Goal: Obtain resource: Obtain resource

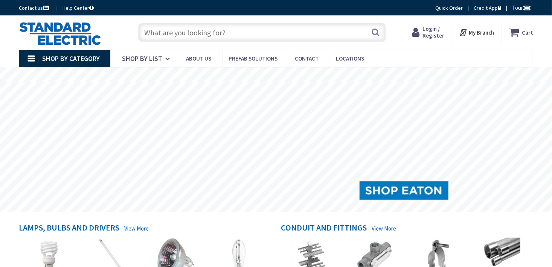
click at [221, 32] on input "text" at bounding box center [262, 32] width 248 height 19
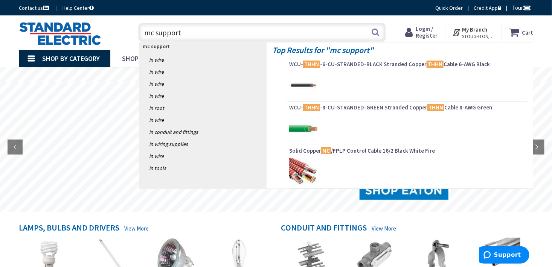
type input "mc supports"
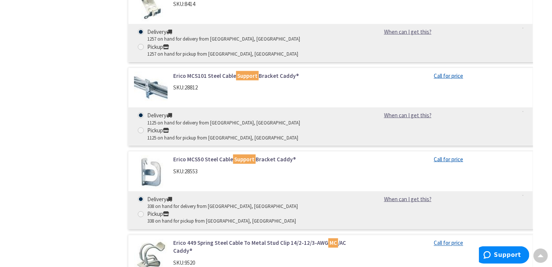
scroll to position [490, 0]
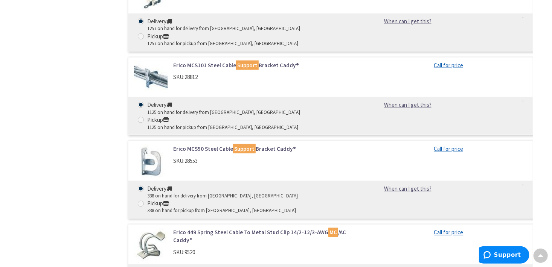
click at [201, 61] on link "Erico MCS101 Steel Cable Support Bracket Caddy®" at bounding box center [265, 65] width 185 height 8
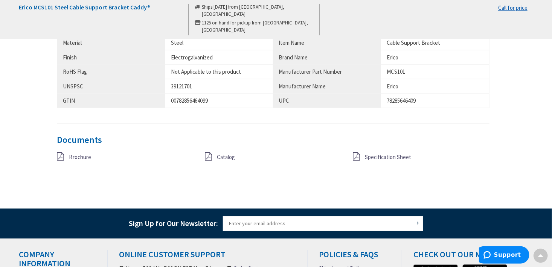
scroll to position [490, 0]
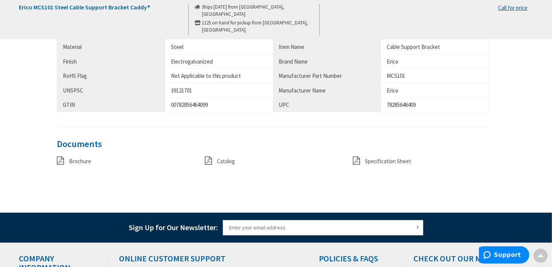
click at [377, 158] on span "Specification Sheet" at bounding box center [388, 161] width 46 height 7
